Goal: Task Accomplishment & Management: Use online tool/utility

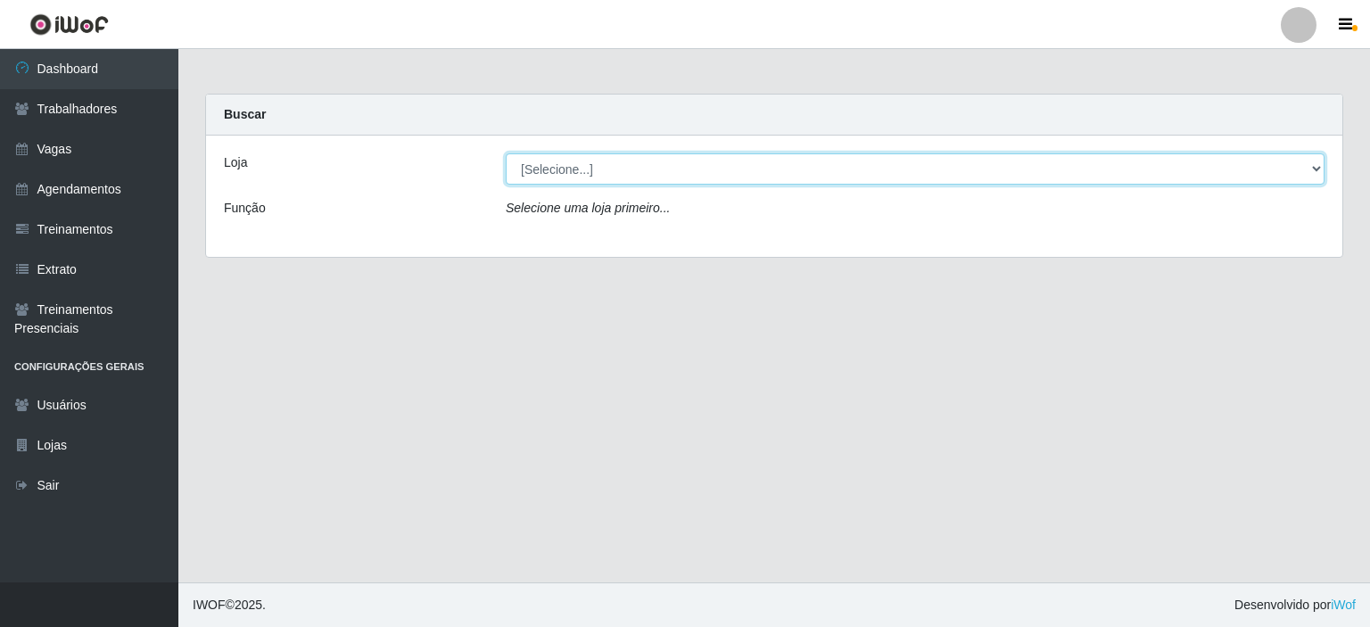
click at [603, 170] on select "[Selecione...] [PERSON_NAME]" at bounding box center [915, 168] width 819 height 31
select select "430"
click at [506, 153] on select "[Selecione...] [PERSON_NAME]" at bounding box center [915, 168] width 819 height 31
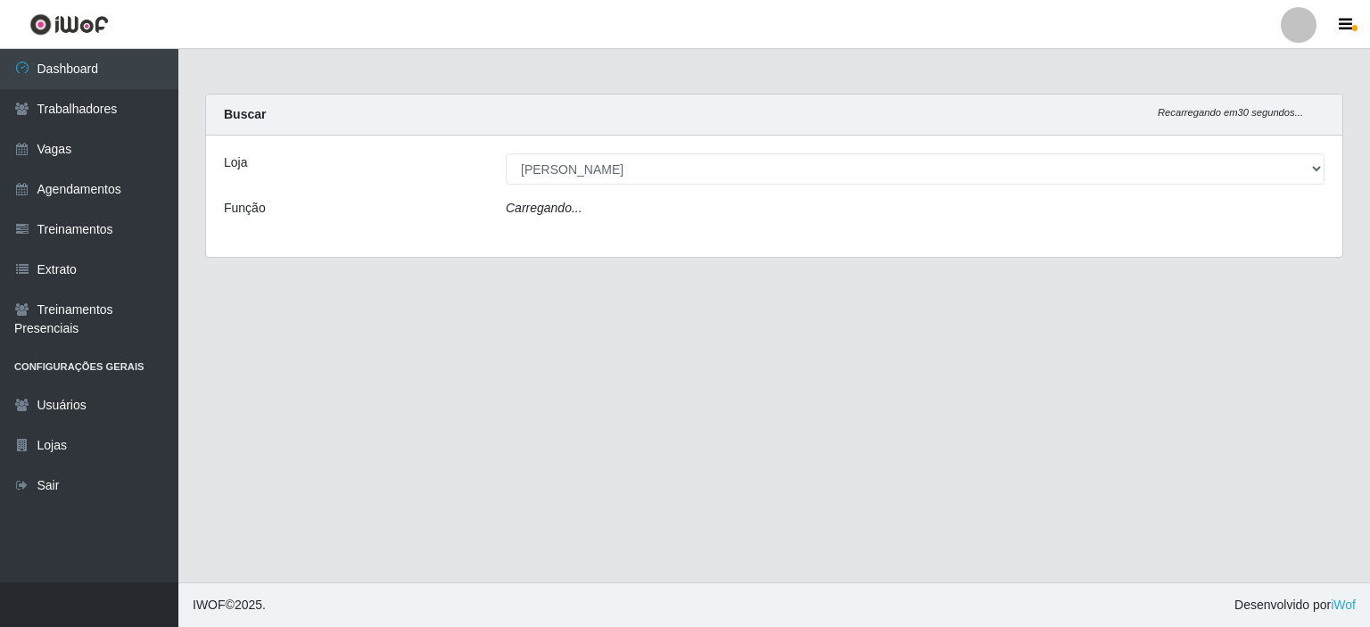
click at [582, 212] on div "Carregando..." at bounding box center [915, 212] width 846 height 26
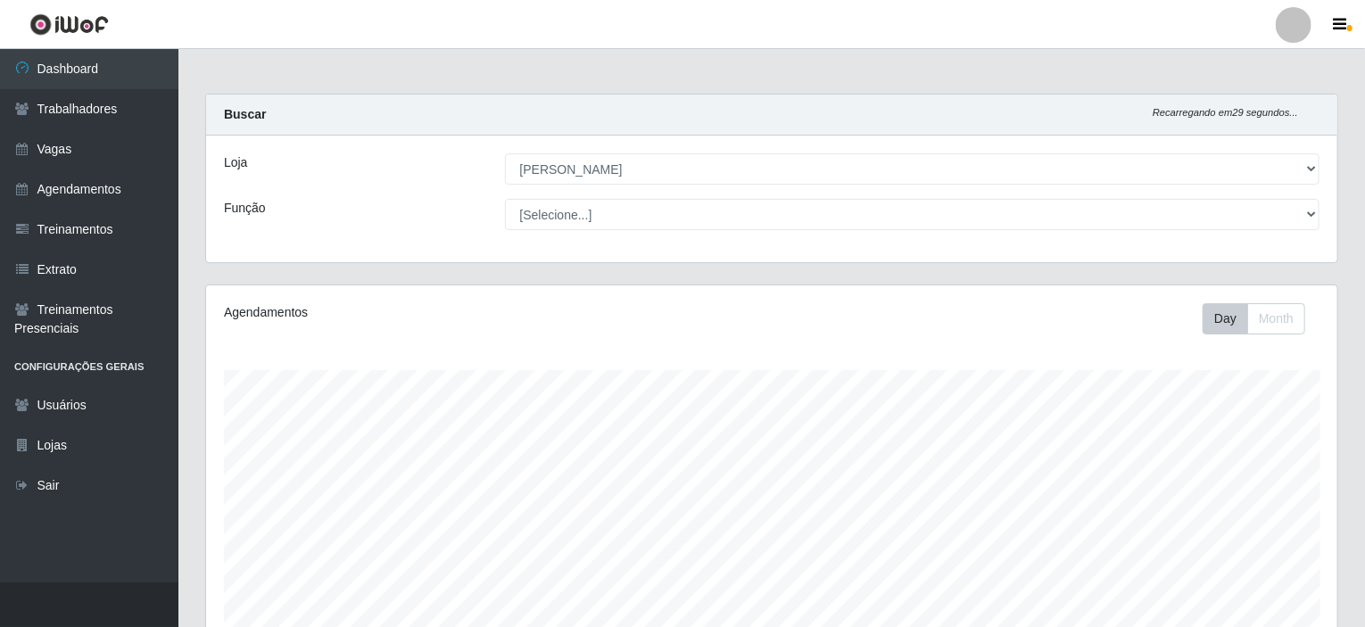
scroll to position [370, 1131]
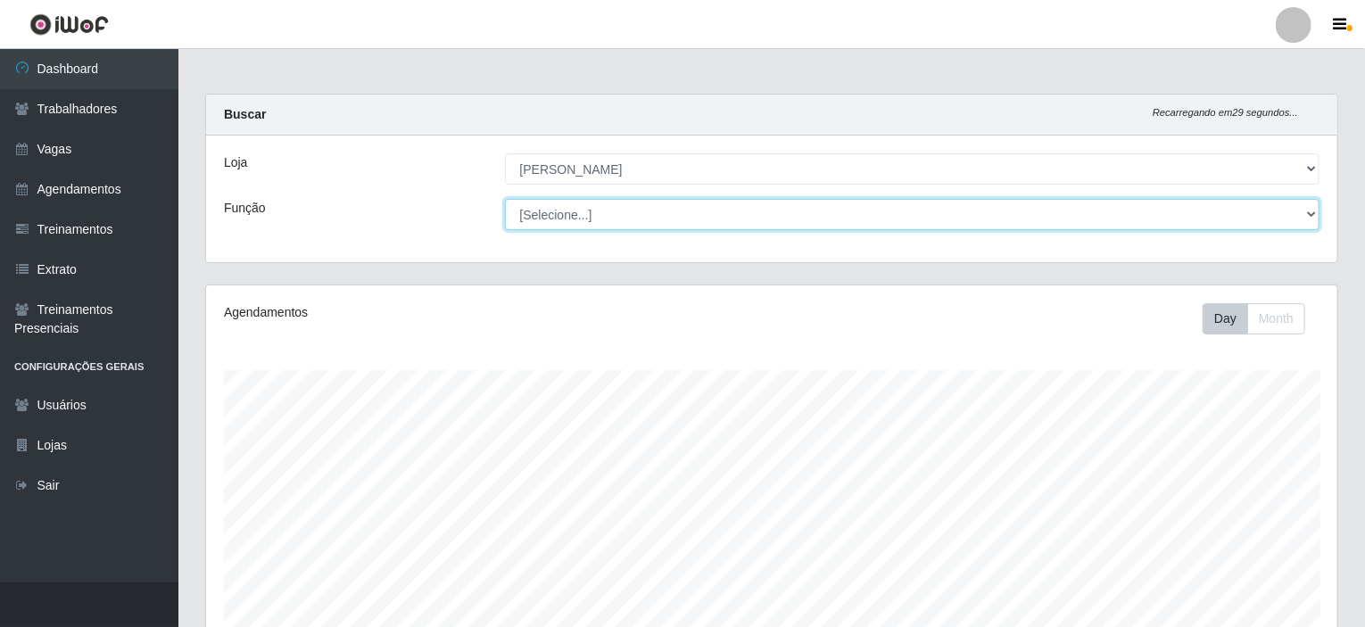
click at [582, 213] on select "[Selecione...] Auxiliar de Estacionamento Auxiliar de Estacionamento + Auxiliar…" at bounding box center [912, 214] width 815 height 31
click at [505, 199] on select "[Selecione...] Auxiliar de Estacionamento Auxiliar de Estacionamento + Auxiliar…" at bounding box center [912, 214] width 815 height 31
click at [603, 214] on select "[Selecione...] Auxiliar de Estacionamento Auxiliar de Estacionamento + Auxiliar…" at bounding box center [912, 214] width 815 height 31
select select "1"
click at [505, 199] on select "[Selecione...] Auxiliar de Estacionamento Auxiliar de Estacionamento + Auxiliar…" at bounding box center [912, 214] width 815 height 31
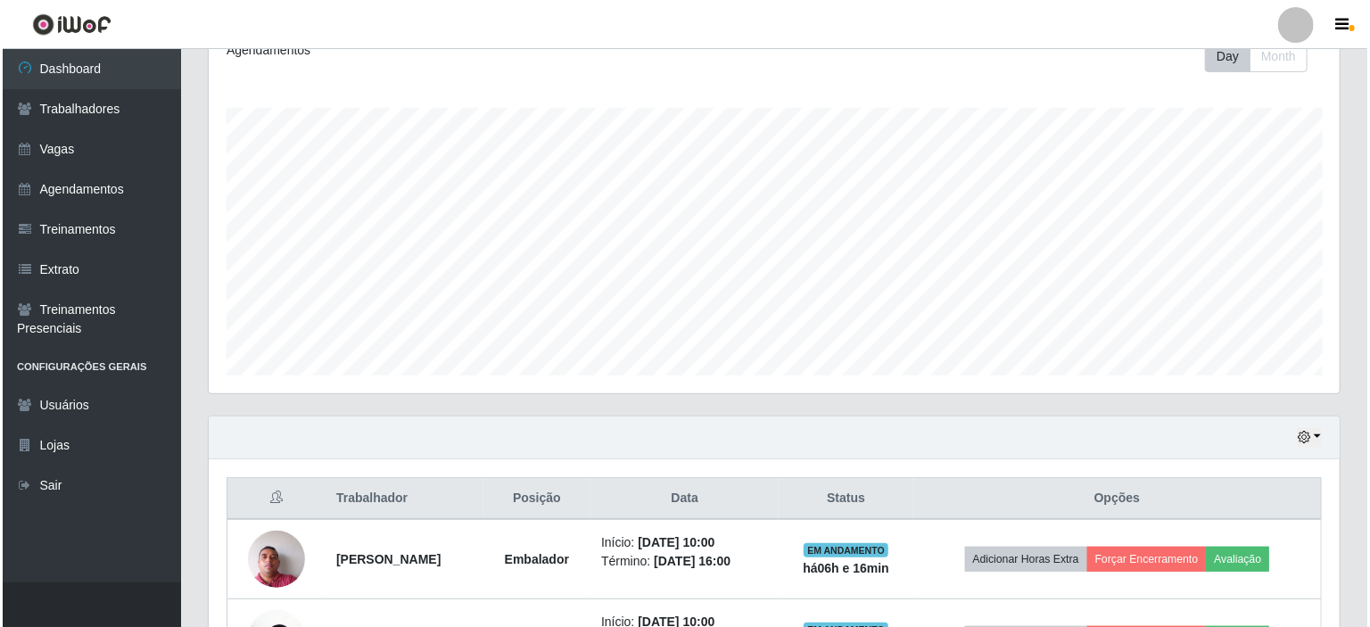
scroll to position [395, 0]
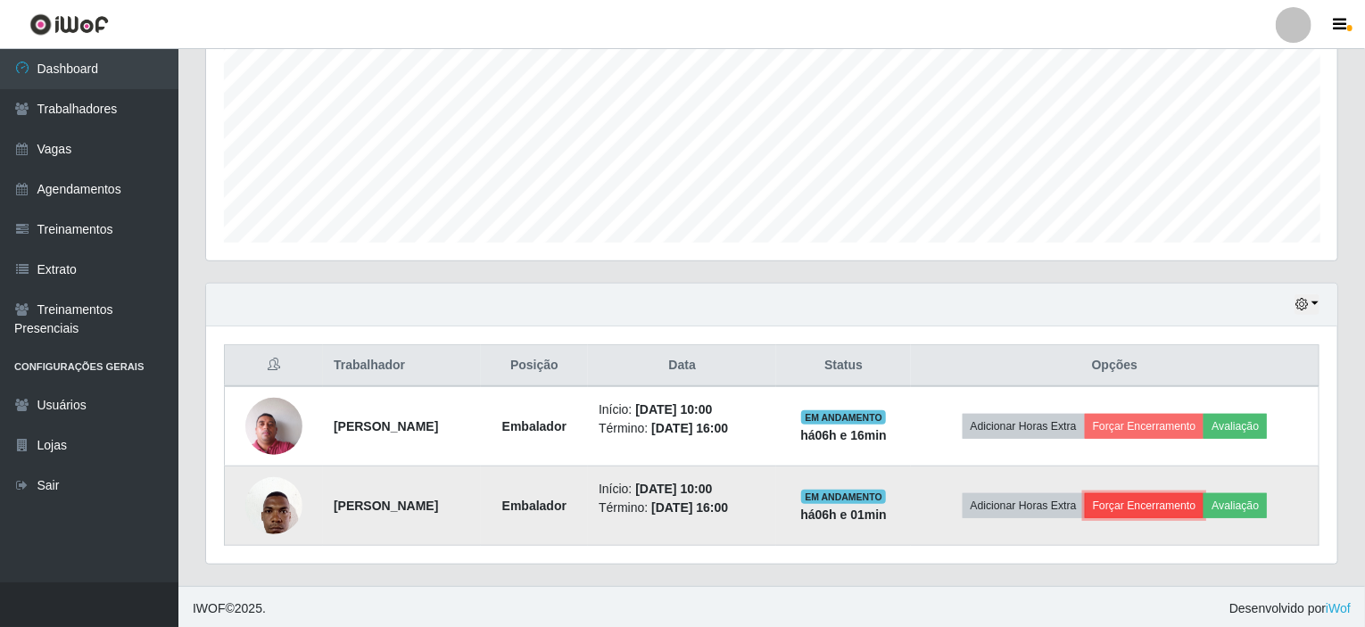
click at [1176, 503] on button "Forçar Encerramento" at bounding box center [1145, 505] width 120 height 25
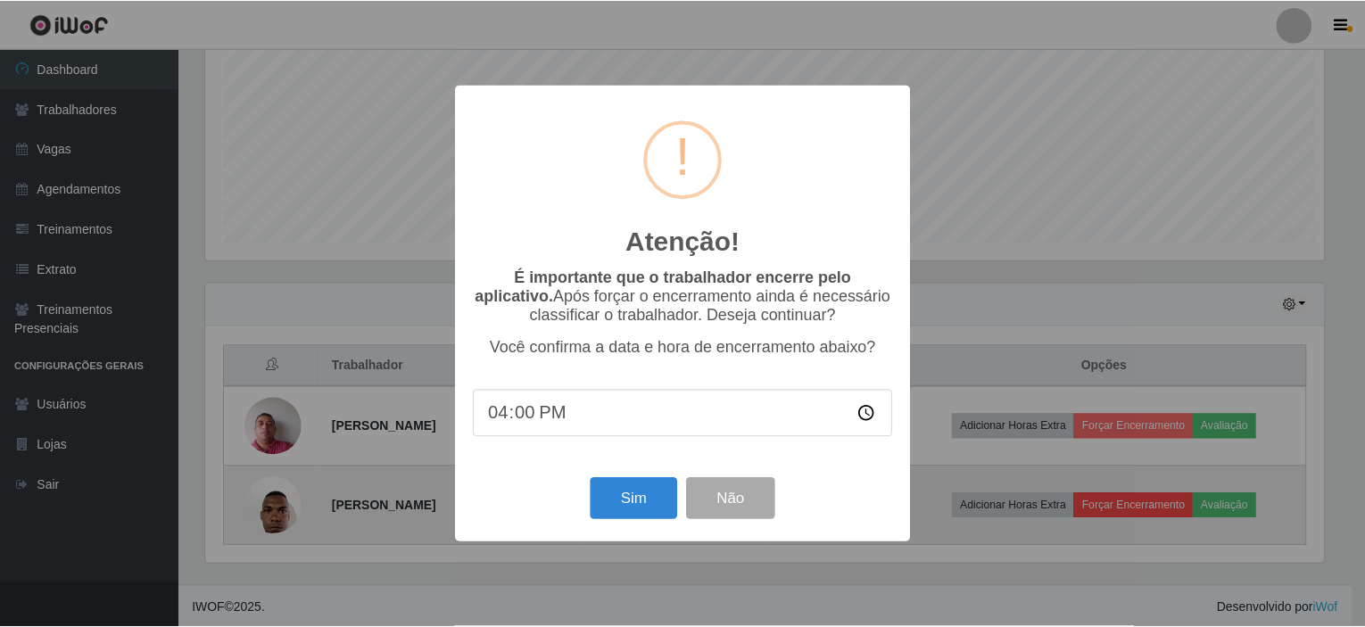
scroll to position [370, 1124]
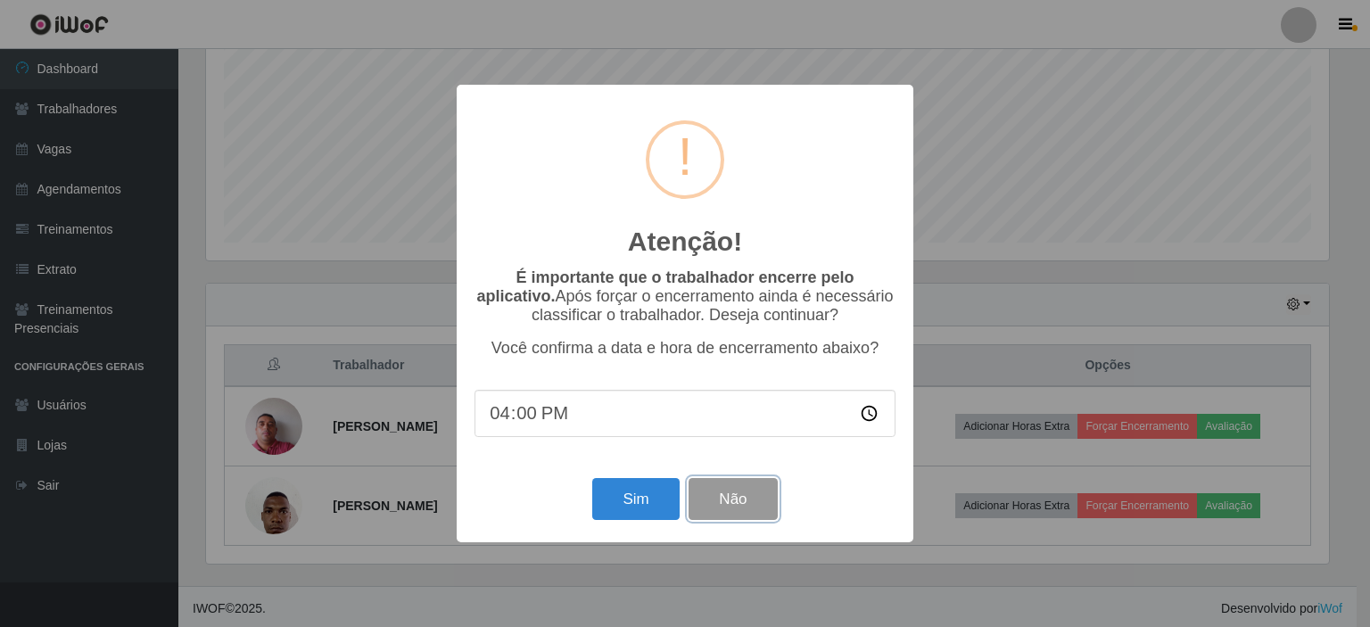
click at [760, 498] on button "Não" at bounding box center [733, 499] width 88 height 42
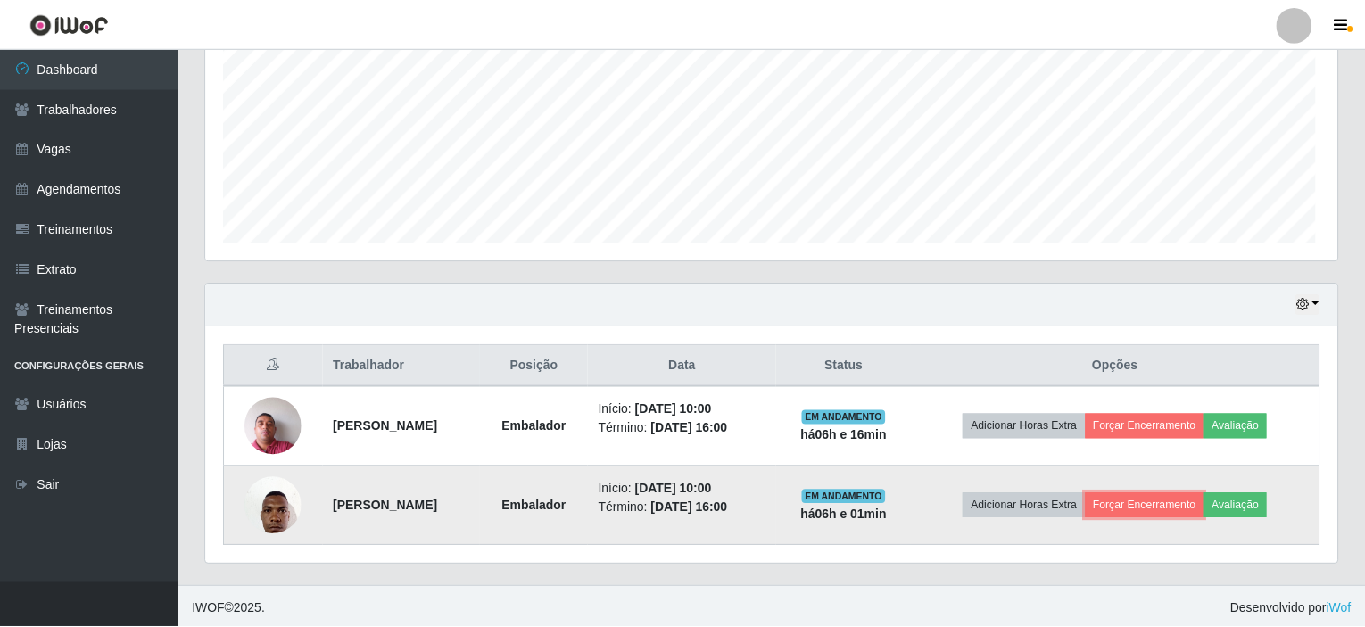
scroll to position [370, 1131]
click at [1167, 504] on button "Forçar Encerramento" at bounding box center [1145, 505] width 120 height 25
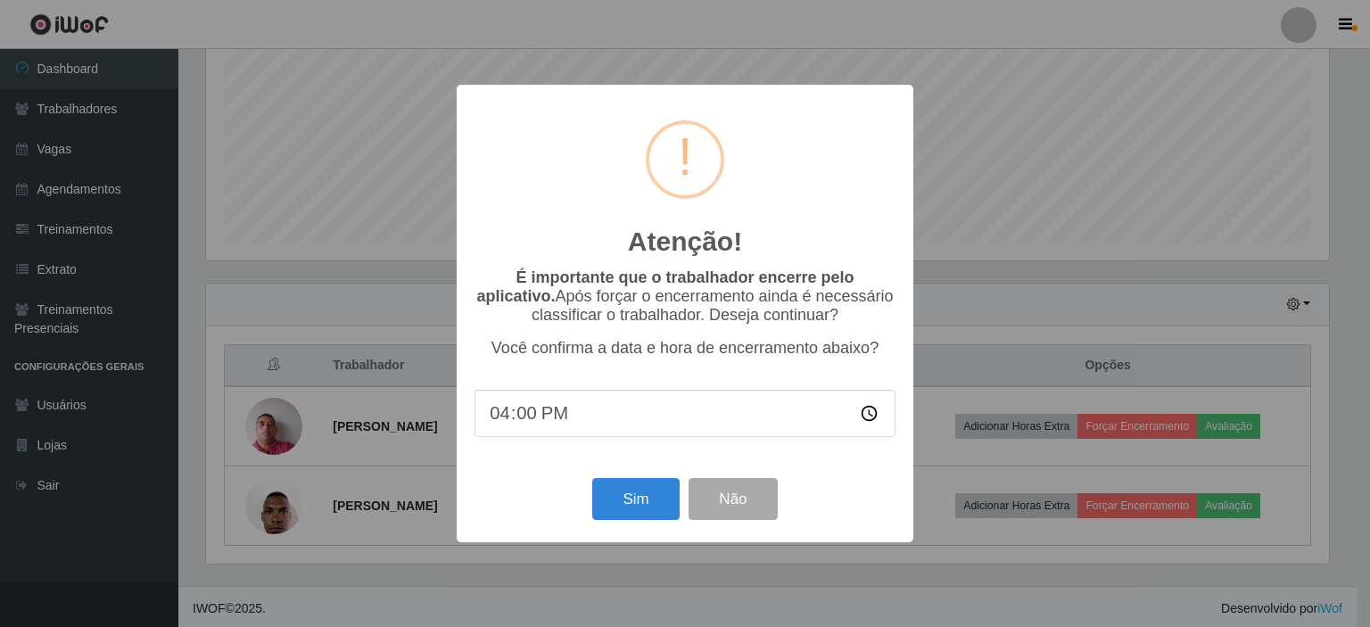
click at [550, 419] on input "16:00" at bounding box center [685, 413] width 421 height 47
click at [532, 420] on input "16:00" at bounding box center [685, 413] width 421 height 47
type input "16:15"
click at [624, 502] on button "Sim" at bounding box center [635, 499] width 87 height 42
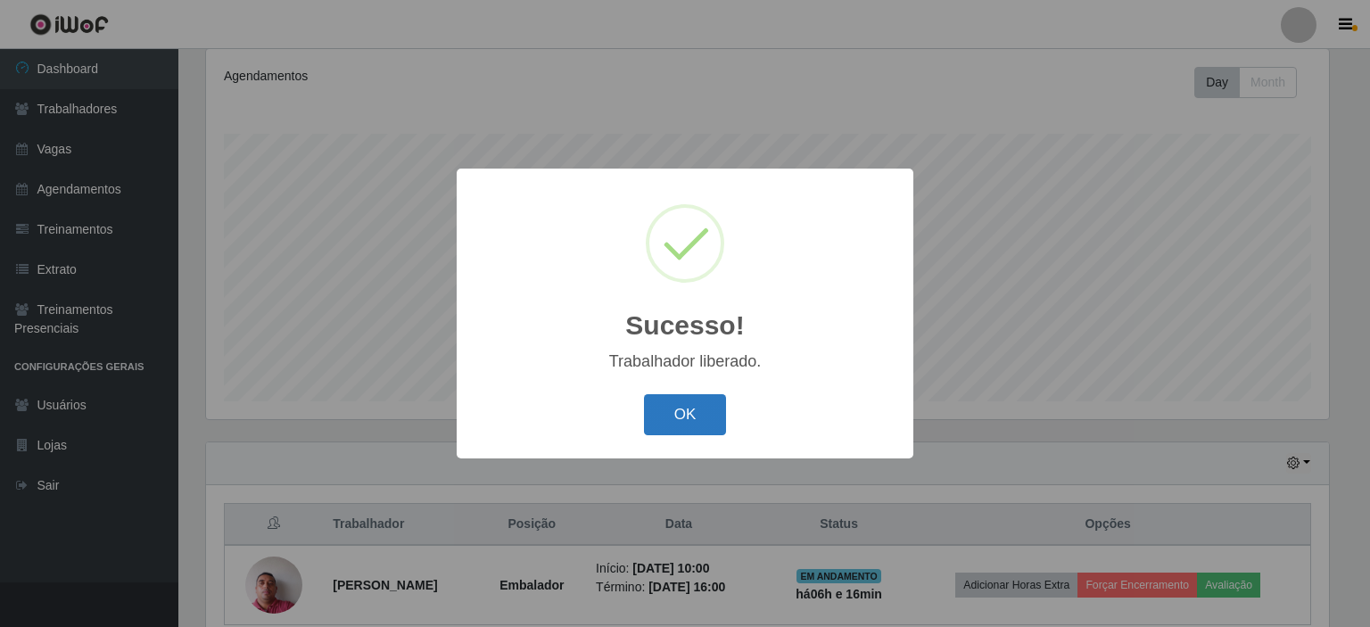
click at [664, 414] on button "OK" at bounding box center [685, 415] width 83 height 42
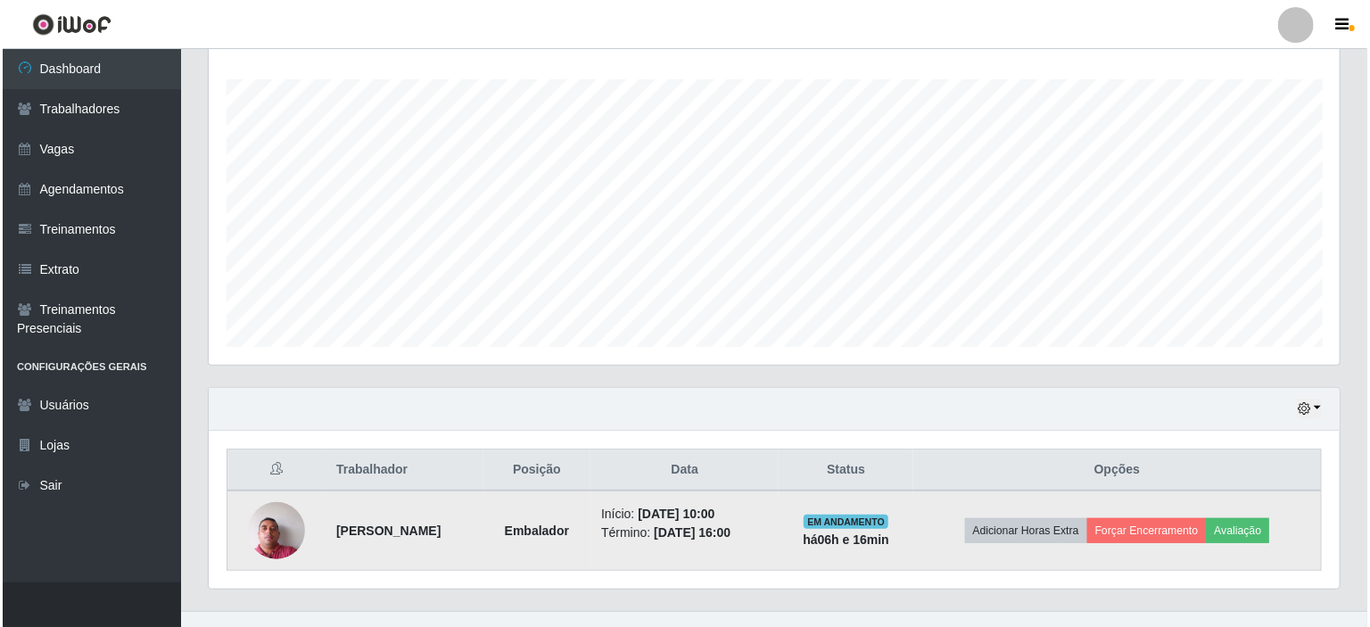
scroll to position [316, 0]
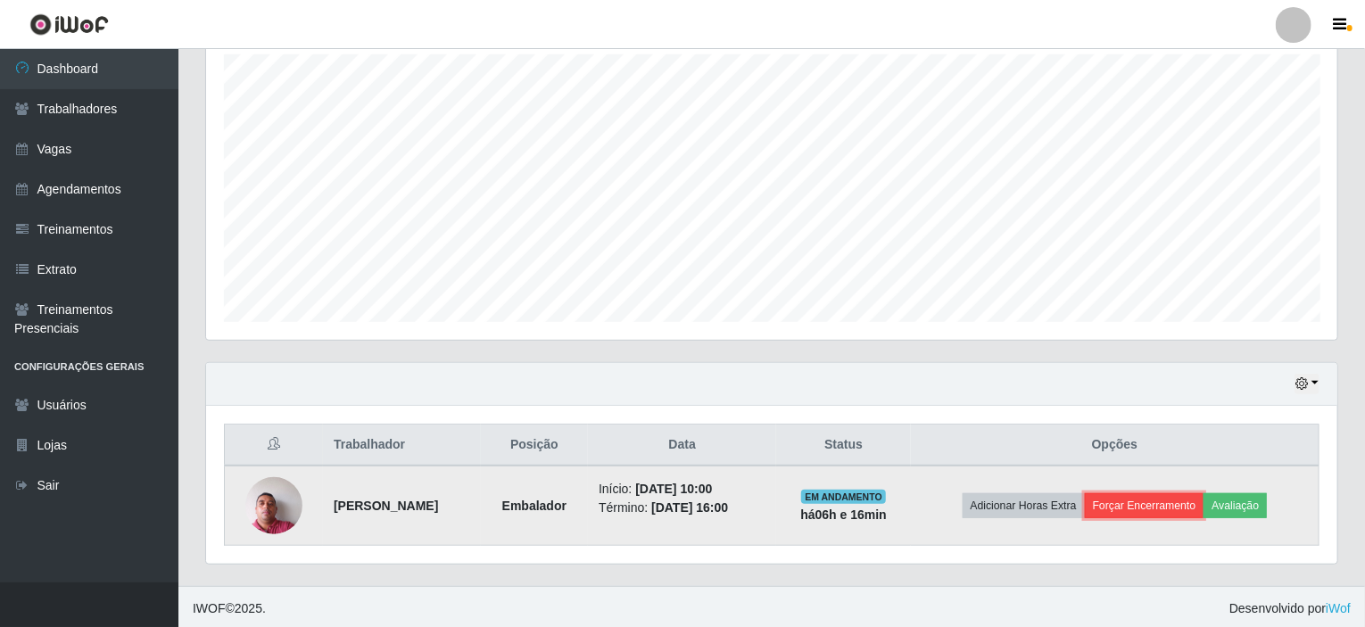
click at [1135, 504] on button "Forçar Encerramento" at bounding box center [1145, 505] width 120 height 25
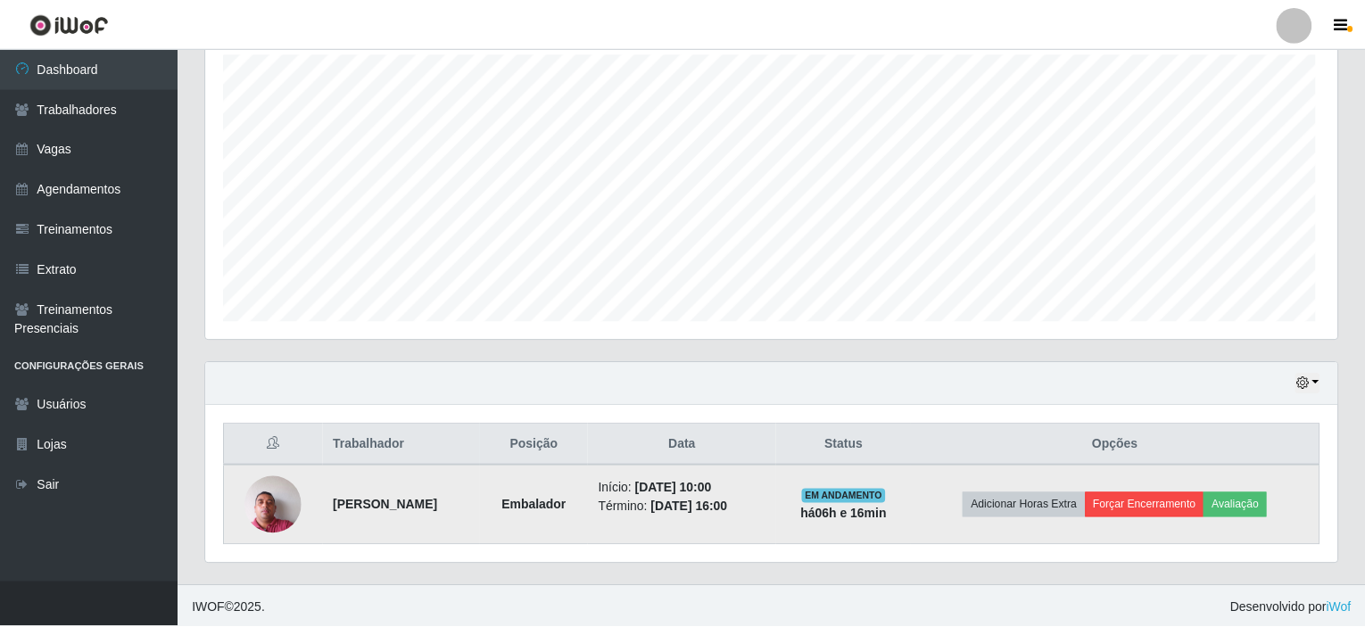
scroll to position [370, 1124]
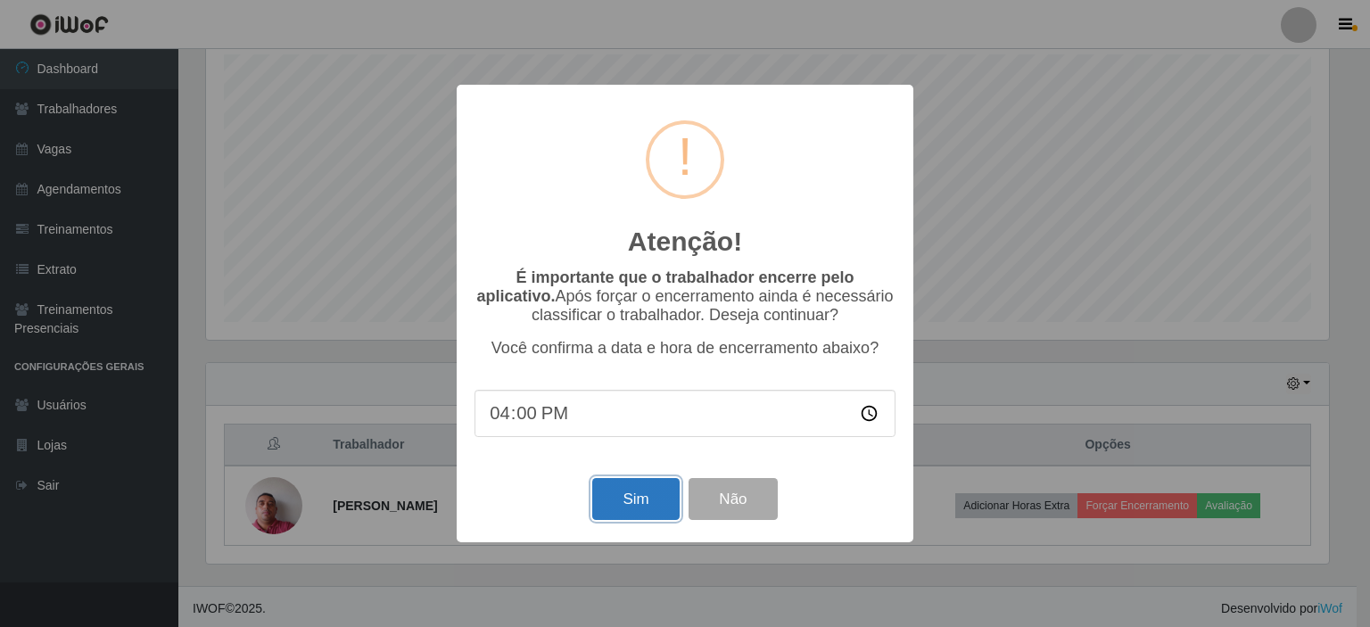
click at [649, 502] on button "Sim" at bounding box center [635, 499] width 87 height 42
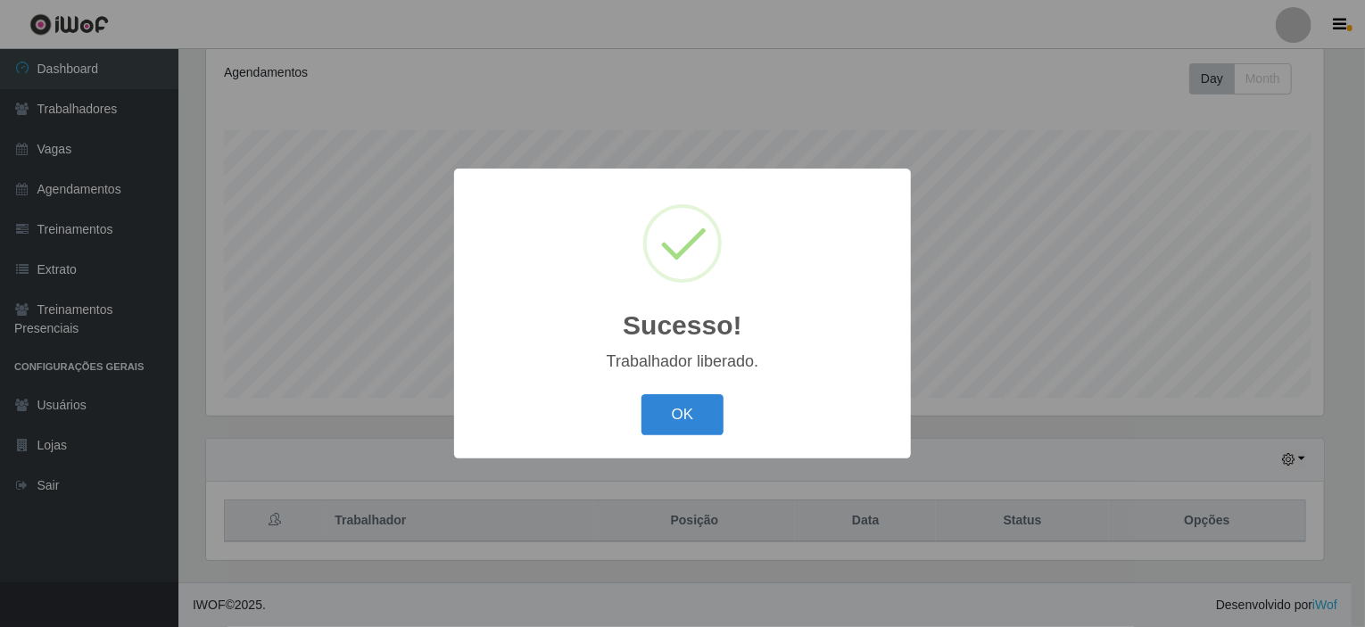
scroll to position [0, 0]
click at [668, 408] on button "OK" at bounding box center [685, 415] width 83 height 42
